Goal: Use online tool/utility: Utilize a website feature to perform a specific function

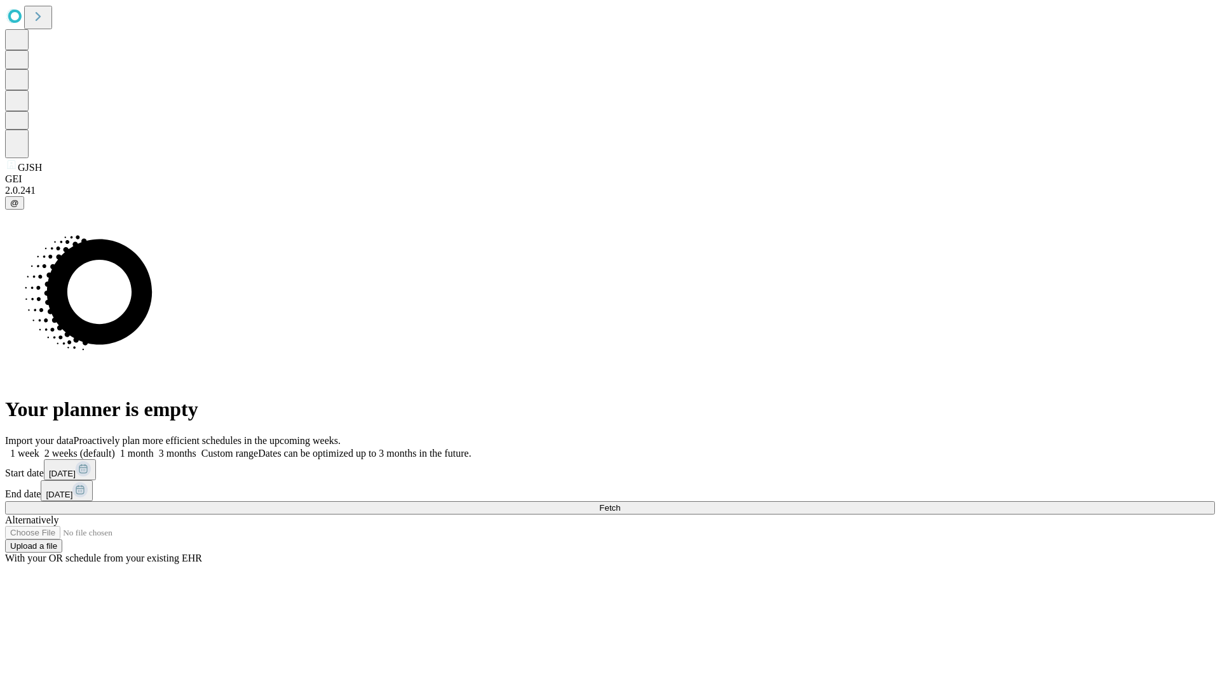
click at [620, 503] on span "Fetch" at bounding box center [609, 508] width 21 height 10
